Goal: Information Seeking & Learning: Learn about a topic

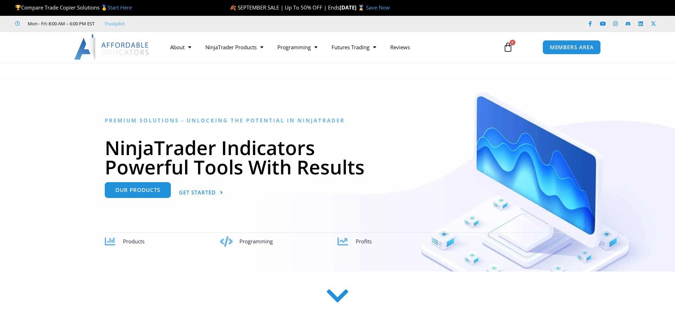
click at [146, 187] on span "Our Products" at bounding box center [137, 189] width 45 height 5
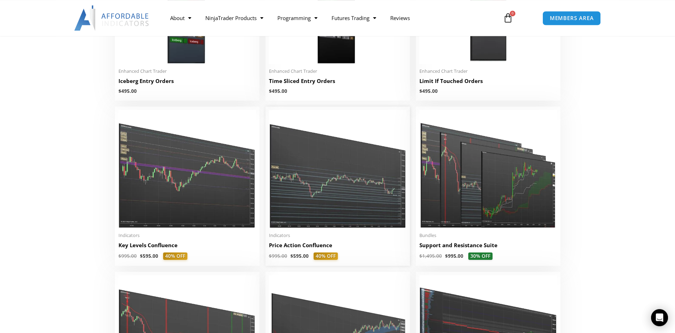
scroll to position [969, 0]
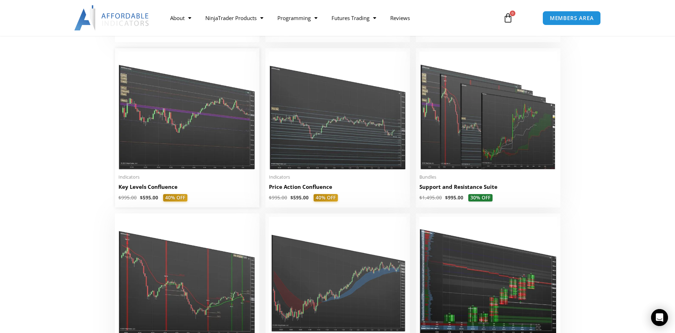
click at [173, 135] on img at bounding box center [188, 111] width 138 height 118
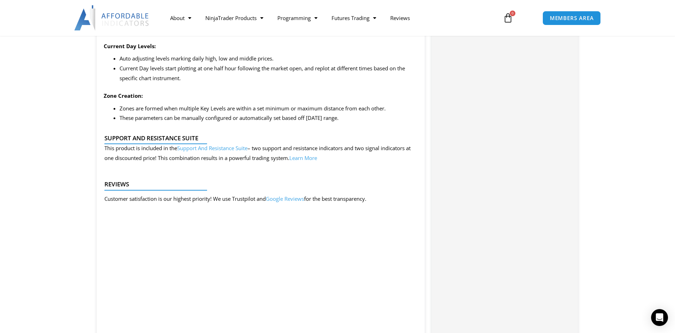
scroll to position [897, 0]
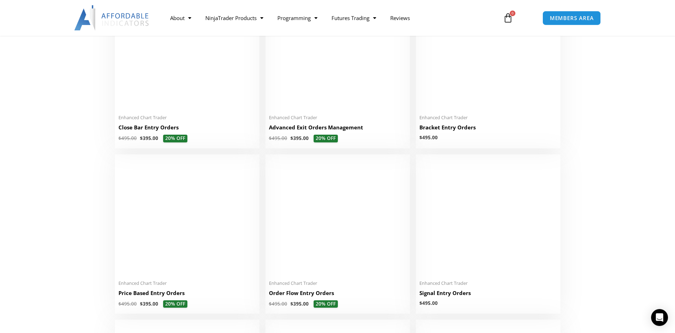
scroll to position [502, 0]
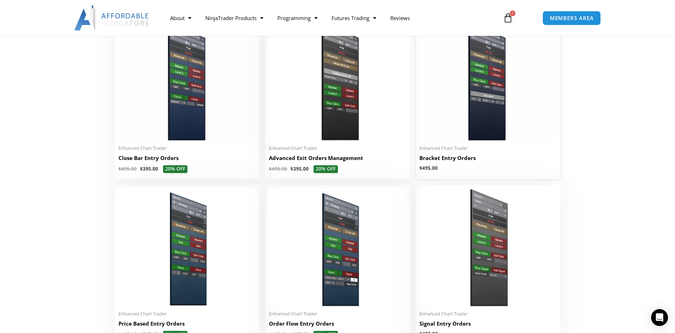
click at [500, 95] on img at bounding box center [489, 82] width 138 height 118
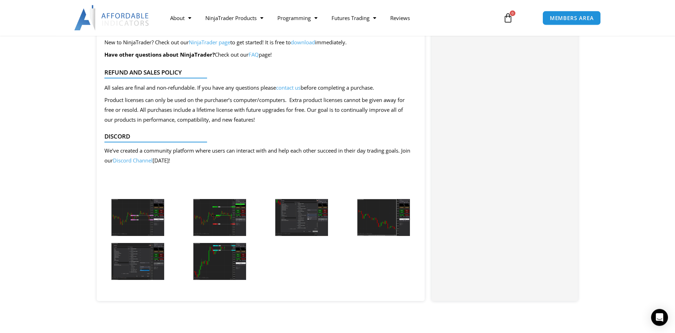
scroll to position [933, 0]
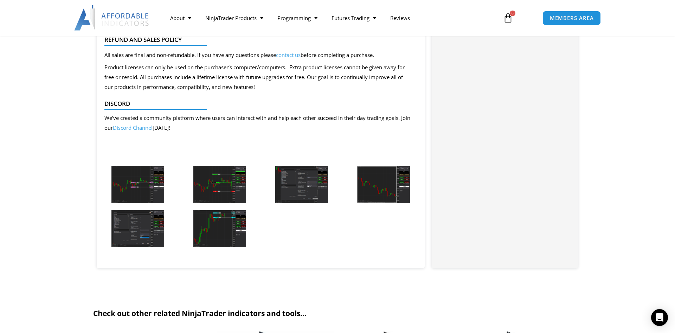
click at [139, 183] on img at bounding box center [137, 184] width 53 height 37
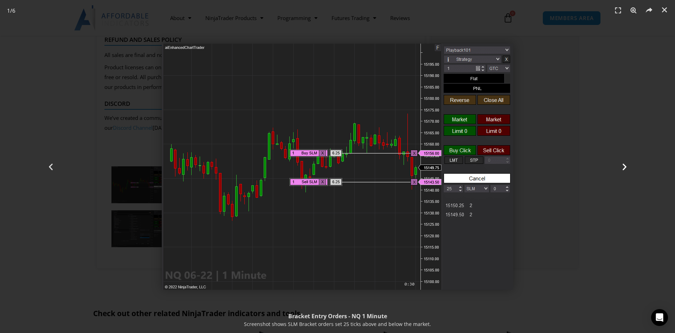
click at [627, 167] on icon "Next slide" at bounding box center [624, 166] width 9 height 9
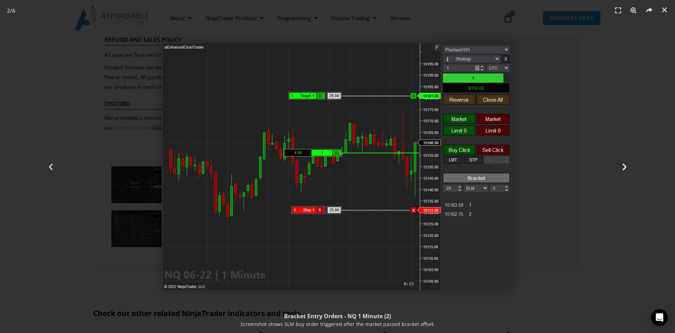
click at [625, 167] on icon "Next slide" at bounding box center [624, 166] width 9 height 9
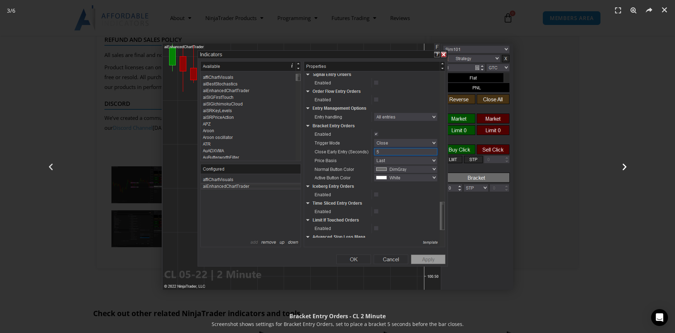
click at [624, 167] on icon "Next slide" at bounding box center [624, 166] width 9 height 9
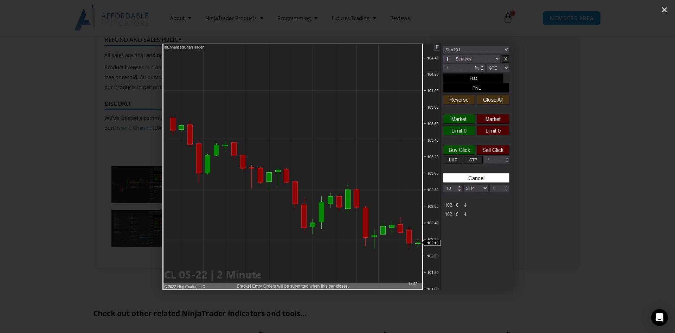
click at [624, 167] on icon "Next slide" at bounding box center [624, 166] width 9 height 9
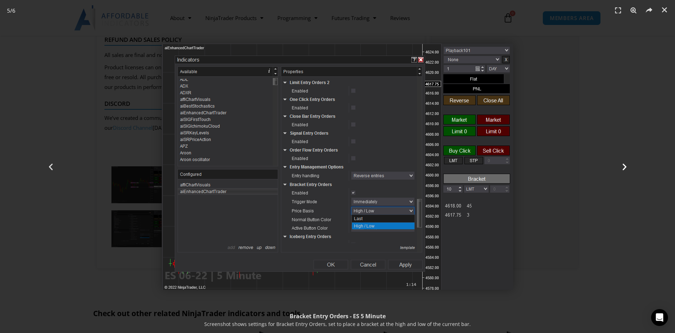
click at [624, 167] on icon "Next slide" at bounding box center [624, 166] width 9 height 9
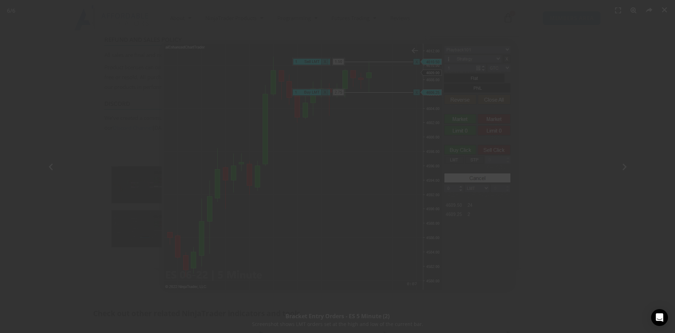
click at [472, 4] on span "SAVE 20% NOW popup" at bounding box center [472, 6] width 11 height 4
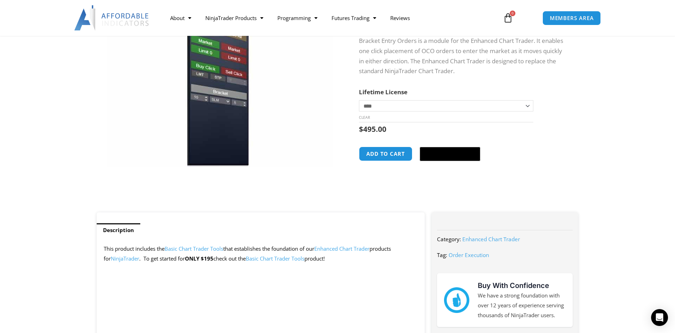
scroll to position [0, 0]
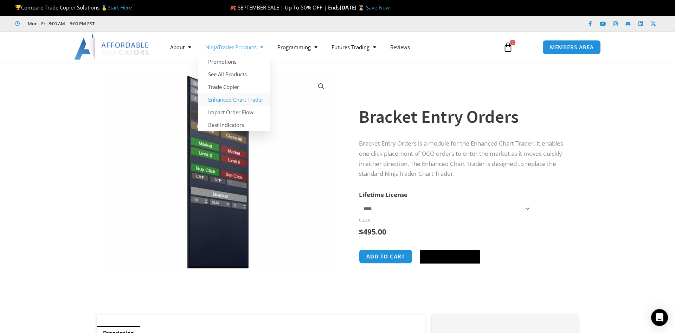
click at [233, 97] on link "Enhanced Chart Trader" at bounding box center [234, 99] width 72 height 13
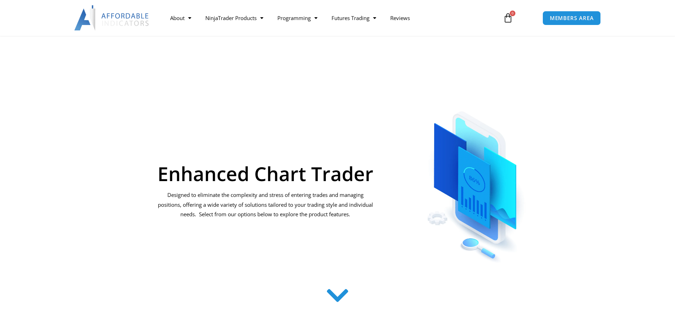
scroll to position [179, 0]
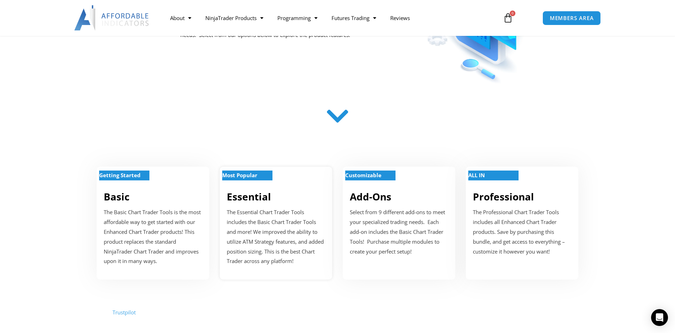
click at [237, 174] on strong "Most Popular" at bounding box center [239, 175] width 35 height 7
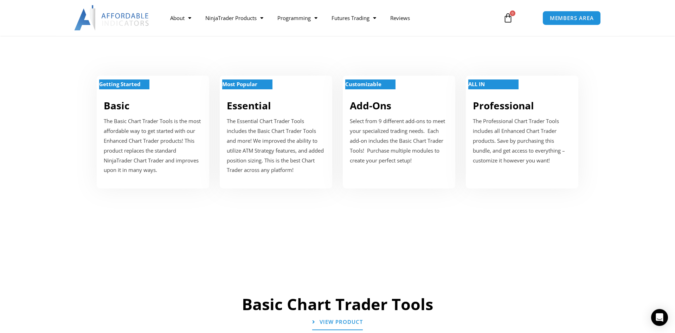
scroll to position [342, 0]
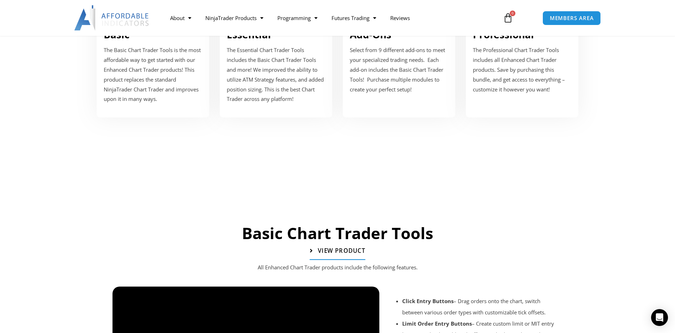
click at [348, 253] on span "View Product" at bounding box center [341, 251] width 47 height 6
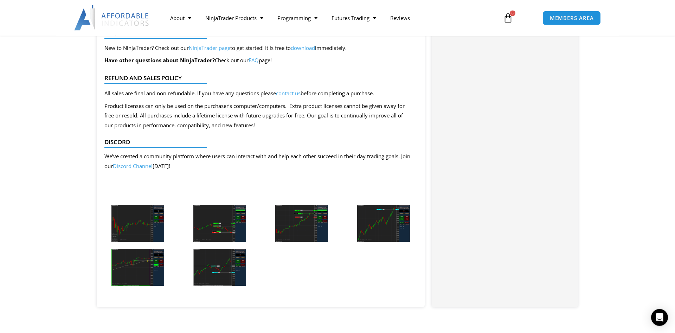
scroll to position [1650, 0]
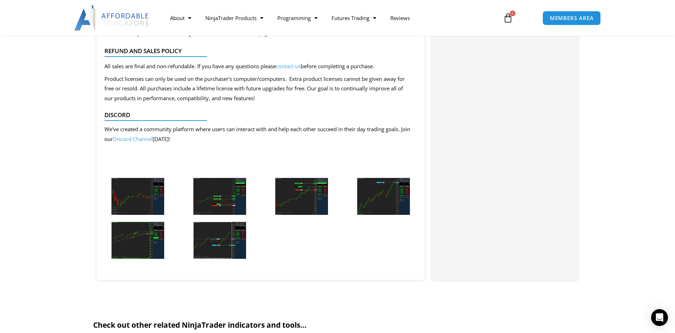
click at [148, 207] on img at bounding box center [137, 196] width 53 height 37
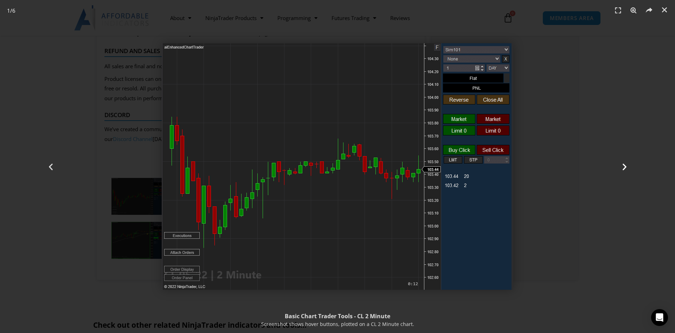
click at [621, 166] on icon "Next slide" at bounding box center [624, 166] width 9 height 9
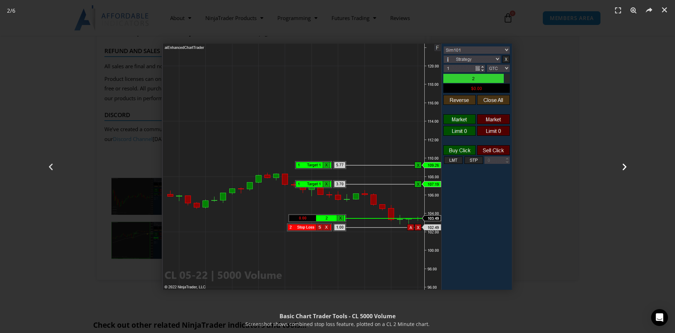
click at [626, 168] on icon "Next slide" at bounding box center [624, 166] width 9 height 9
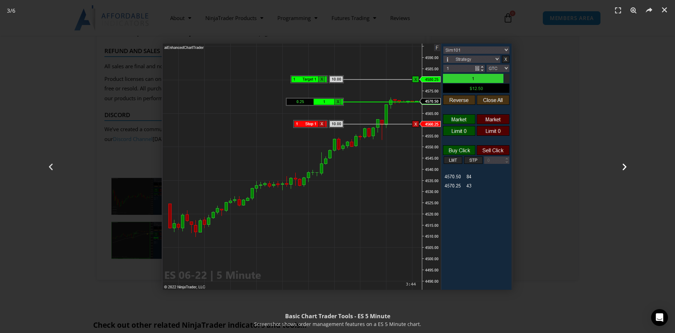
click at [625, 165] on icon "Next slide" at bounding box center [624, 166] width 9 height 9
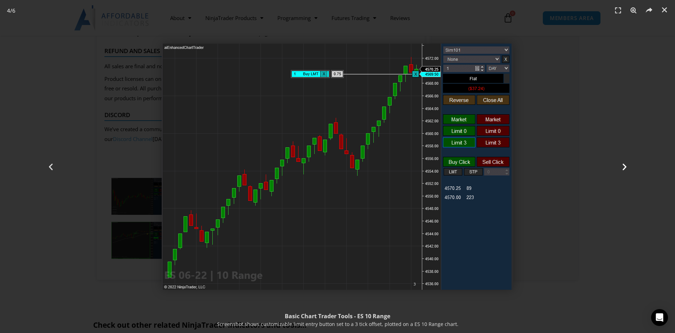
click at [622, 165] on icon "Next slide" at bounding box center [624, 166] width 9 height 9
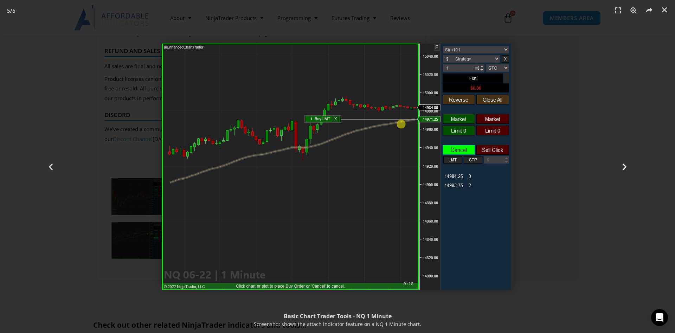
click at [622, 165] on icon "Next slide" at bounding box center [624, 166] width 9 height 9
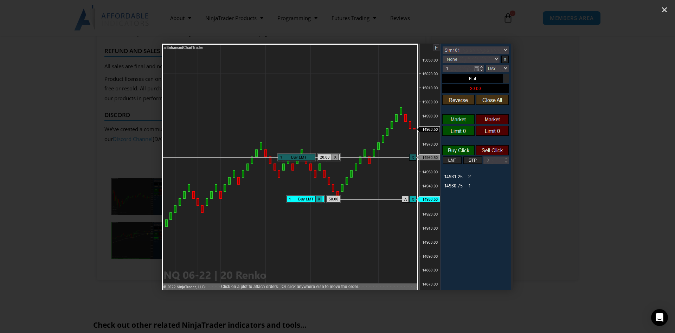
click at [622, 165] on icon "Next slide" at bounding box center [624, 166] width 9 height 9
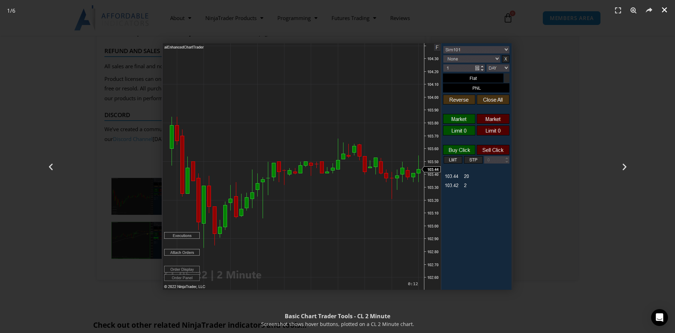
click at [665, 10] on icon "Close (Esc)" at bounding box center [664, 9] width 7 height 7
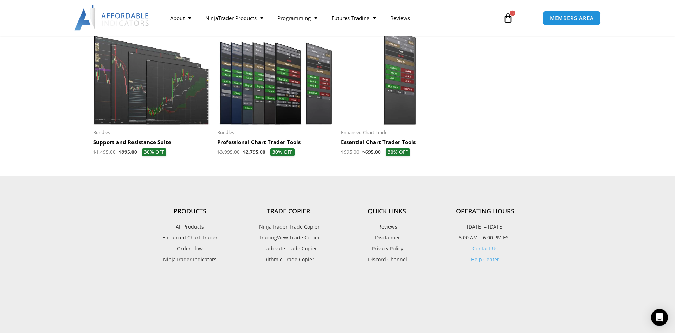
scroll to position [1973, 0]
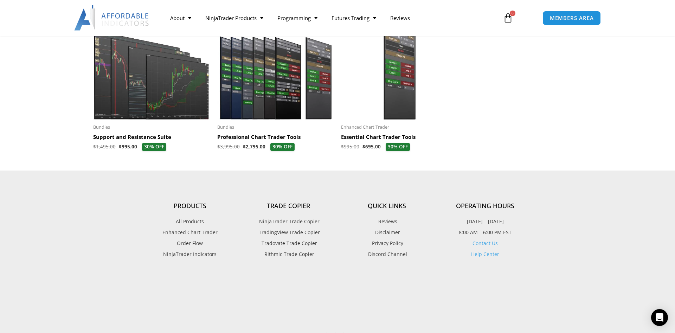
click at [394, 84] on img at bounding box center [399, 69] width 117 height 101
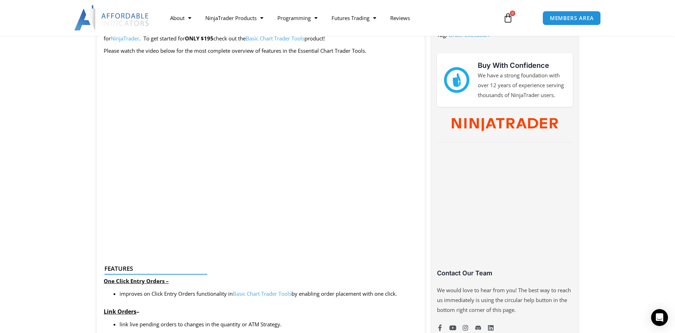
scroll to position [179, 0]
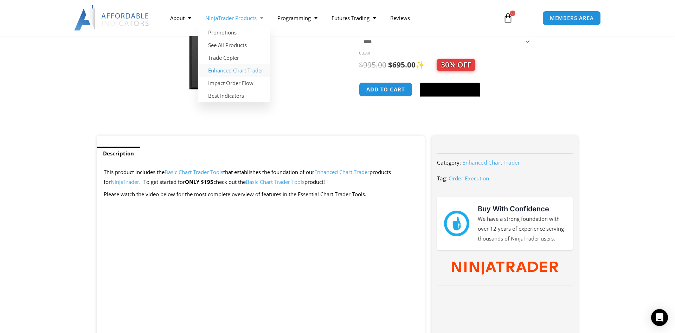
click at [242, 71] on link "Enhanced Chart Trader" at bounding box center [234, 70] width 72 height 13
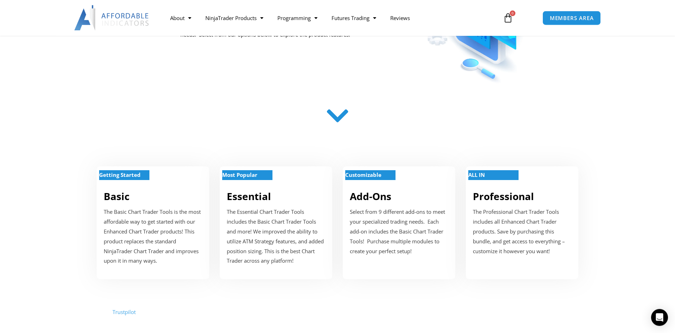
scroll to position [179, 0]
click at [361, 172] on p "Customizable" at bounding box center [370, 176] width 50 height 10
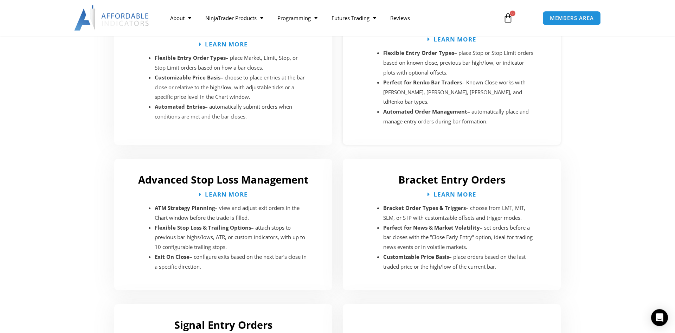
scroll to position [1083, 0]
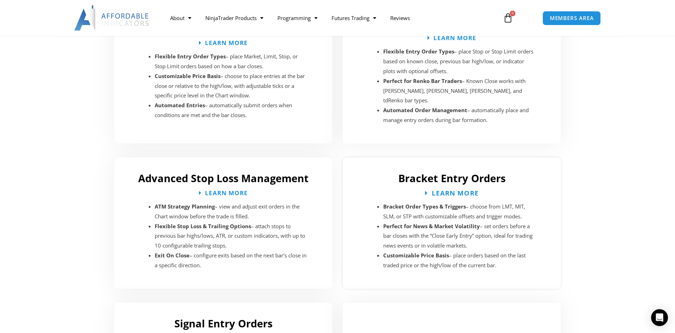
click at [448, 190] on span "Learn More" at bounding box center [455, 193] width 47 height 7
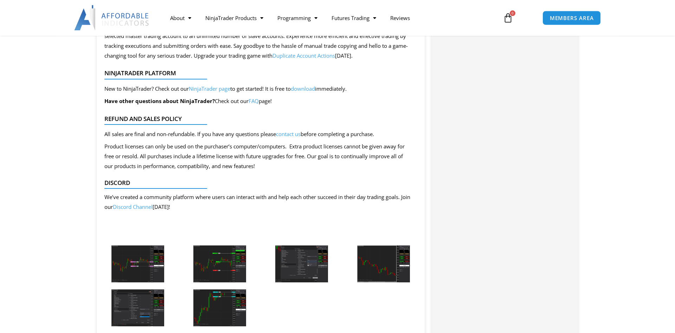
scroll to position [861, 0]
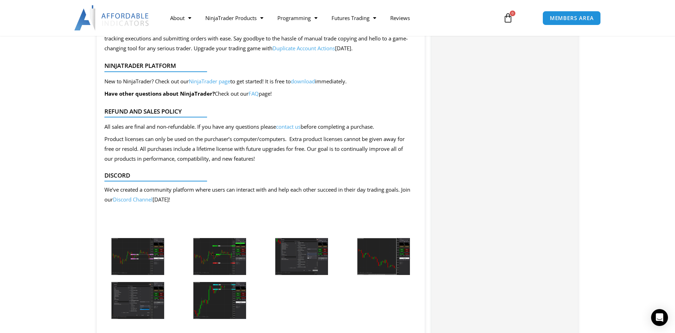
click at [130, 259] on img at bounding box center [137, 256] width 53 height 37
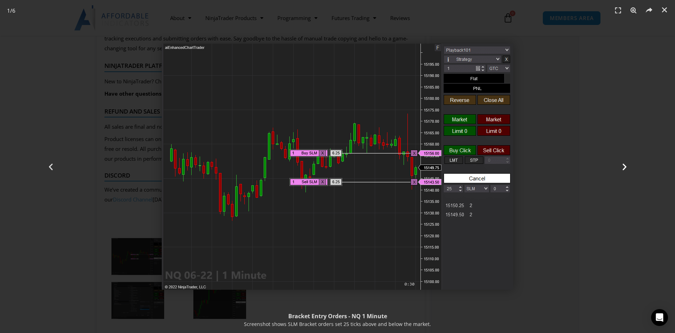
click at [625, 162] on div "Next" at bounding box center [624, 166] width 101 height 333
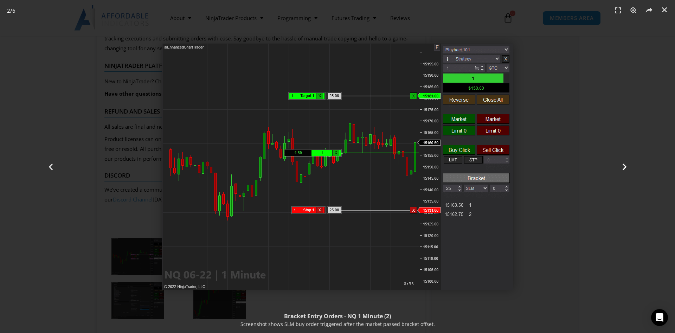
click at [625, 162] on div "Next" at bounding box center [624, 166] width 101 height 333
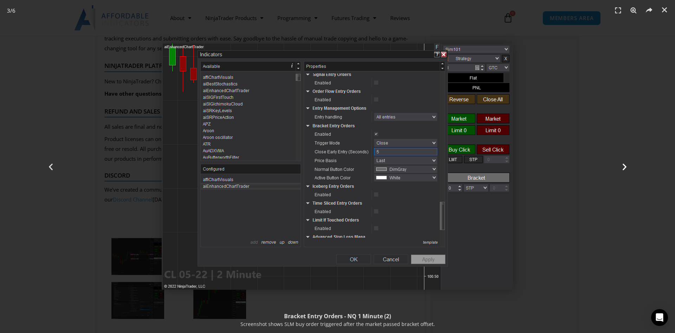
click at [625, 162] on div "Next" at bounding box center [624, 166] width 101 height 333
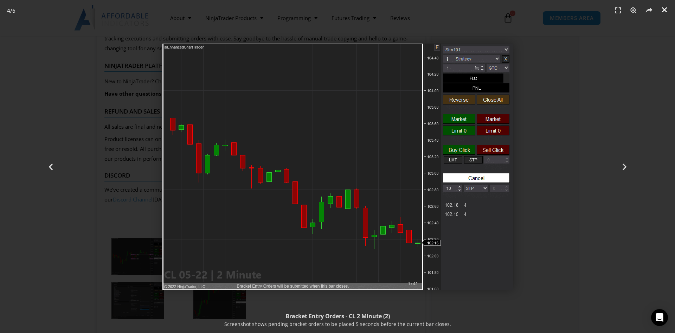
drag, startPoint x: 666, startPoint y: 11, endPoint x: 645, endPoint y: 19, distance: 22.9
click at [666, 11] on icon "Close (Esc)" at bounding box center [664, 9] width 7 height 7
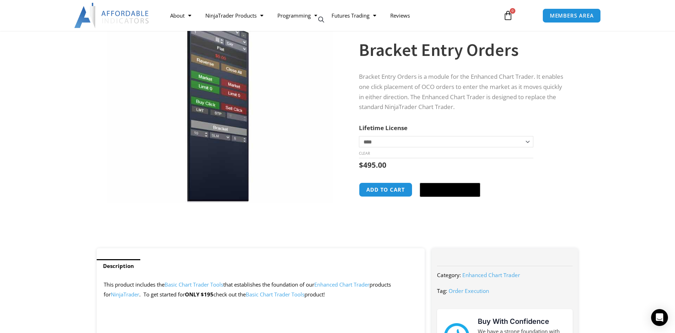
scroll to position [0, 0]
